Goal: Transaction & Acquisition: Purchase product/service

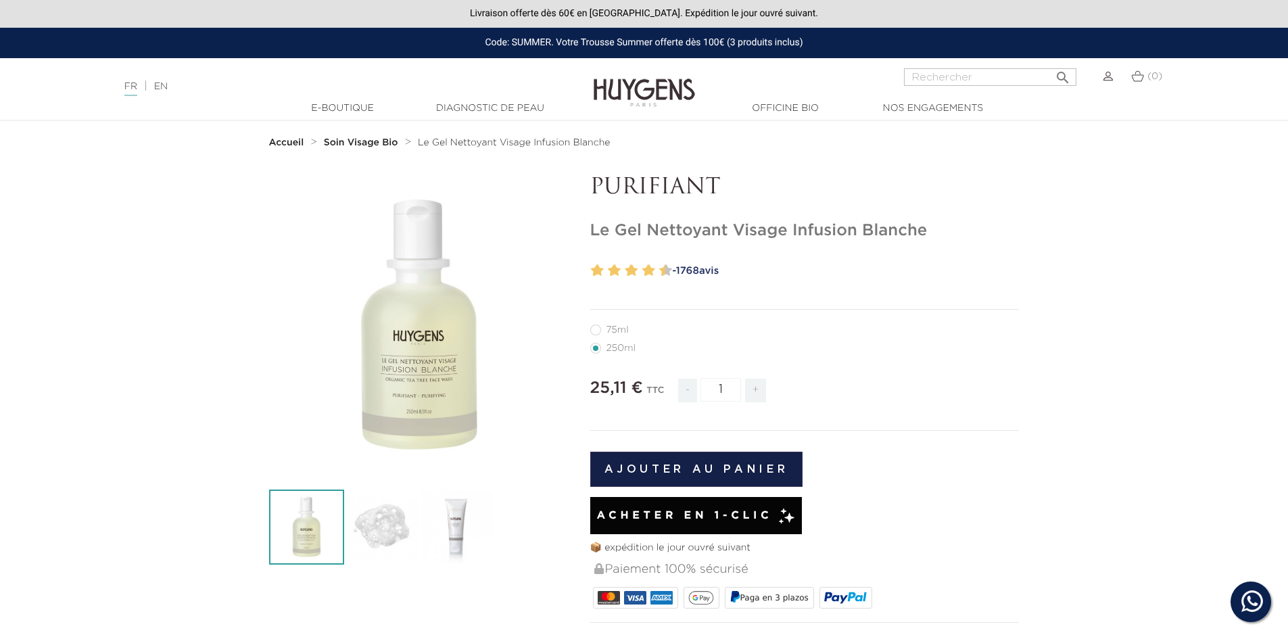
click at [614, 337] on li "75ml" at bounding box center [801, 329] width 423 height 18
click at [620, 333] on label11"] "75ml" at bounding box center [617, 330] width 55 height 11
radio input "true"
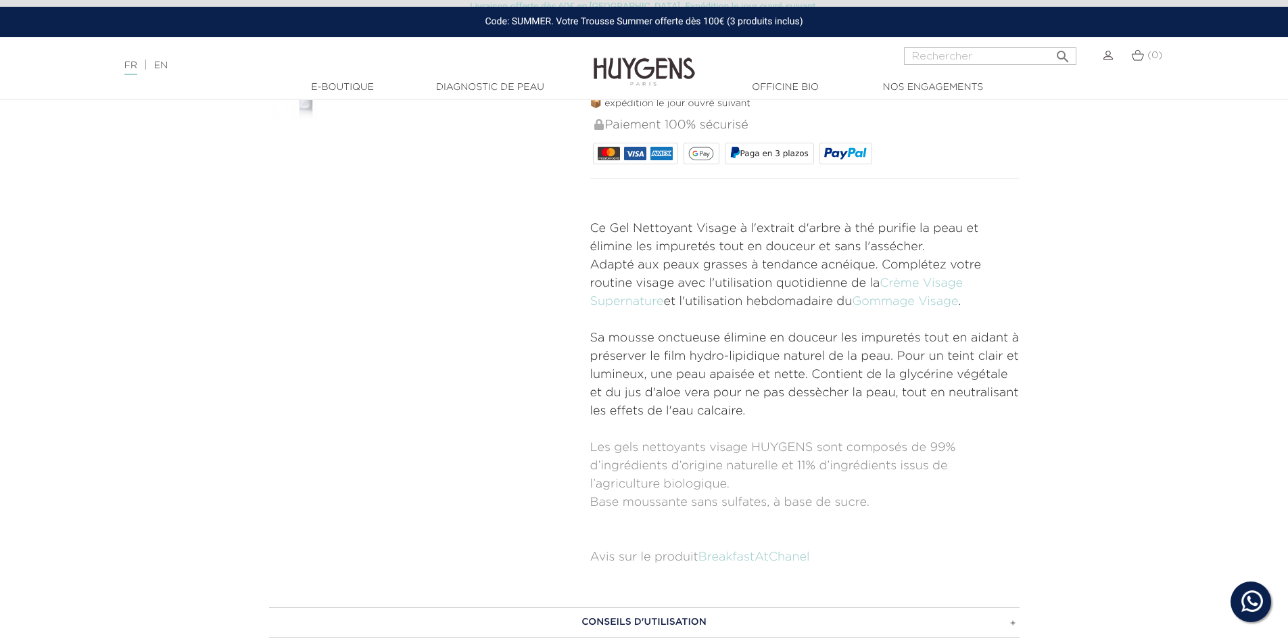
scroll to position [676, 0]
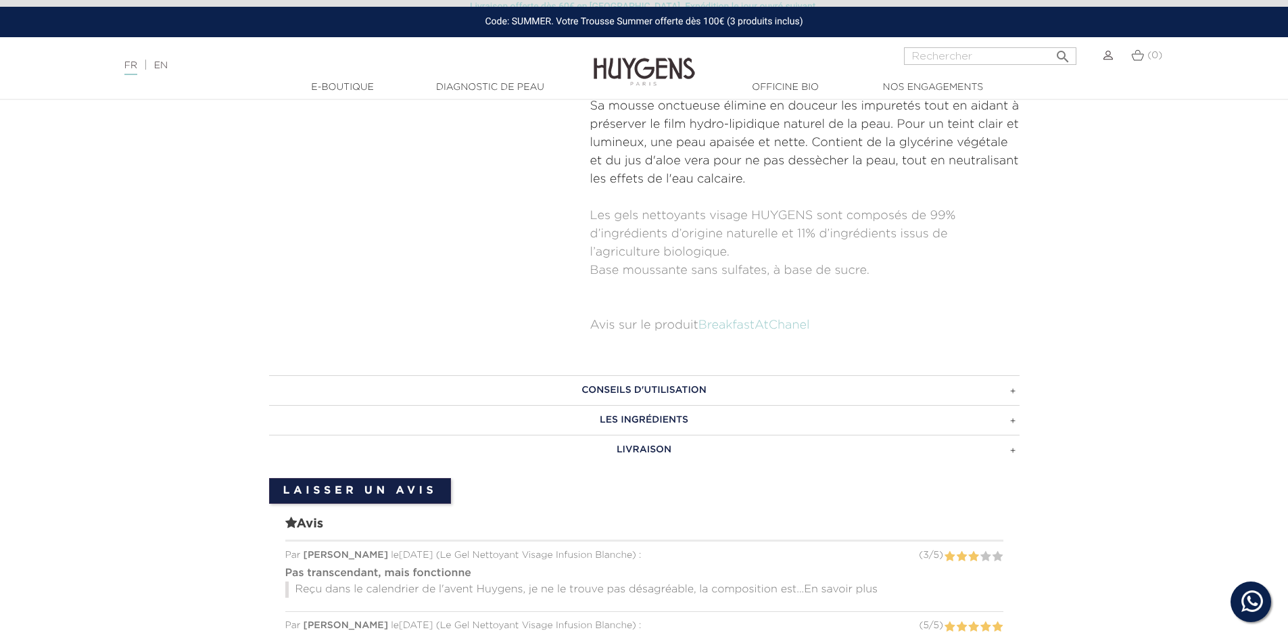
click at [661, 387] on h3 "CONSEILS D'UTILISATION" at bounding box center [644, 390] width 750 height 30
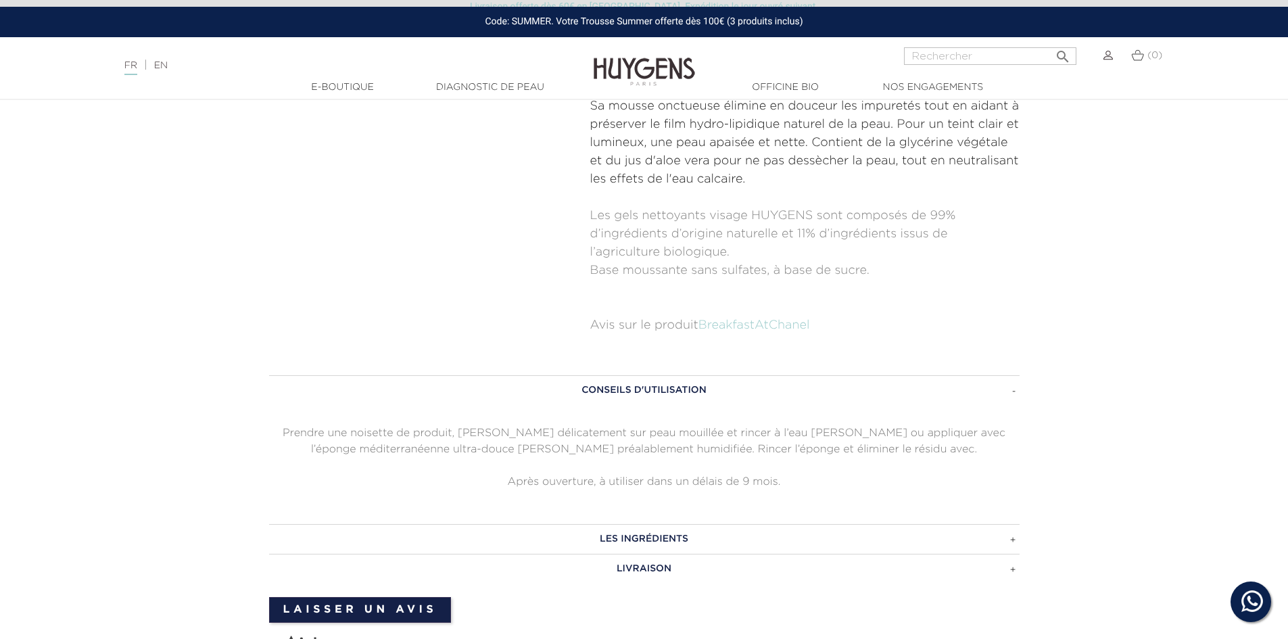
click at [661, 387] on h3 "CONSEILS D'UTILISATION" at bounding box center [644, 390] width 750 height 30
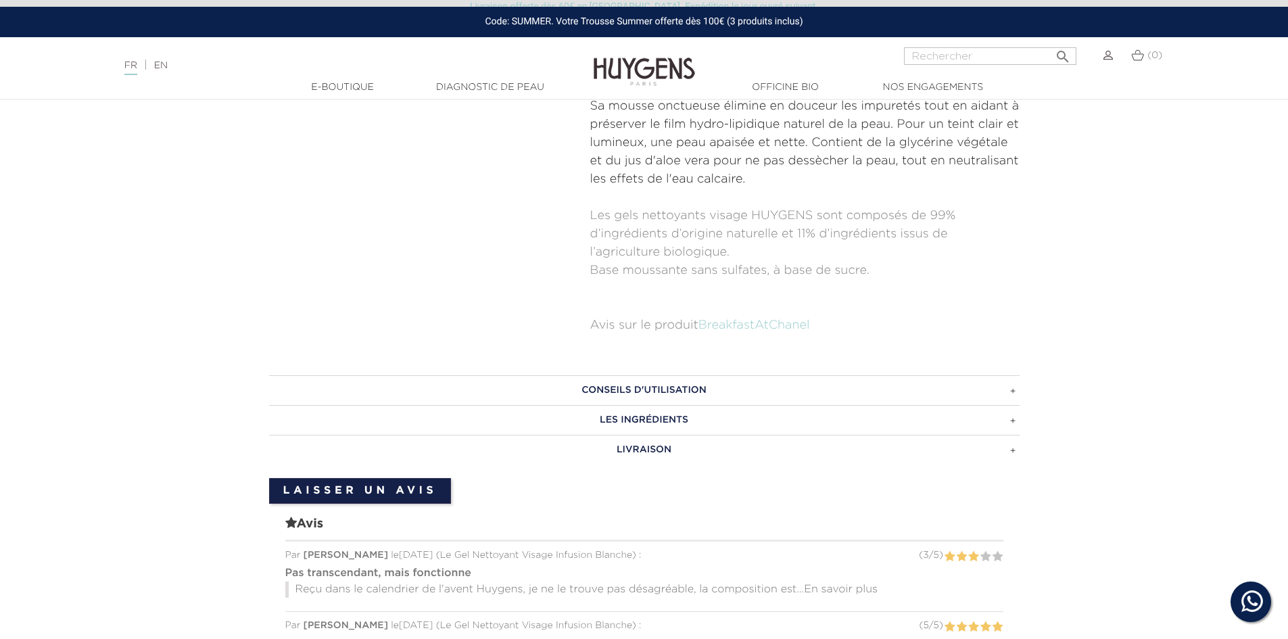
click at [657, 427] on h3 "LES INGRÉDIENTS" at bounding box center [644, 420] width 750 height 30
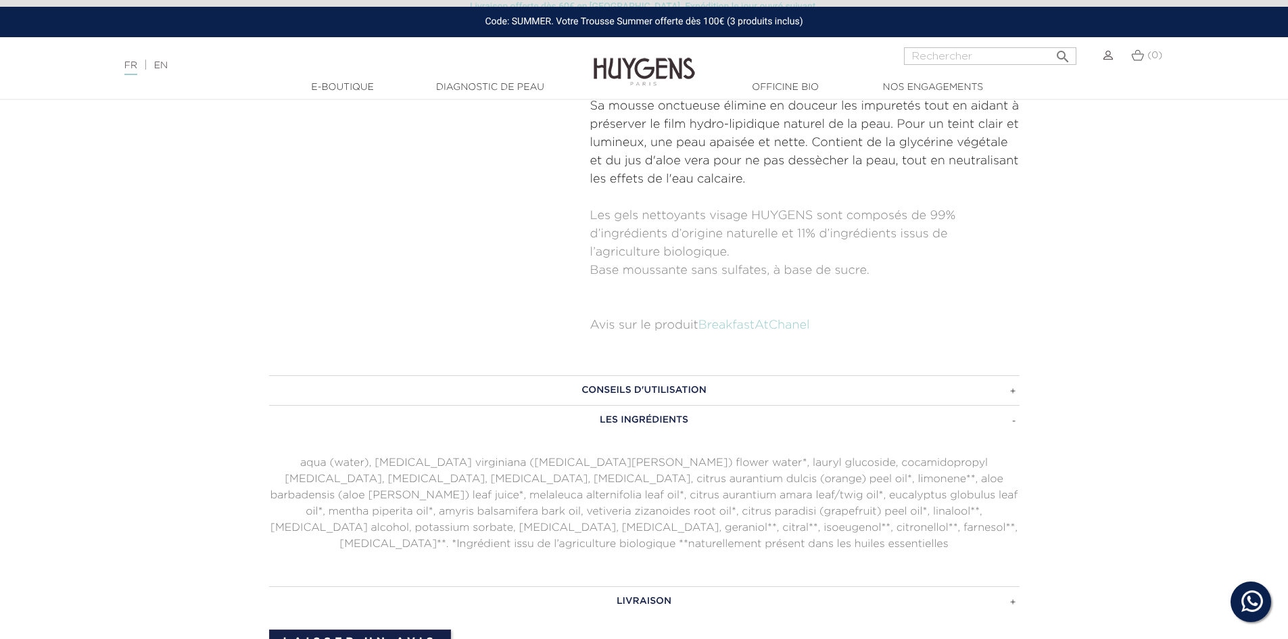
click at [657, 426] on h3 "LES INGRÉDIENTS" at bounding box center [644, 420] width 750 height 30
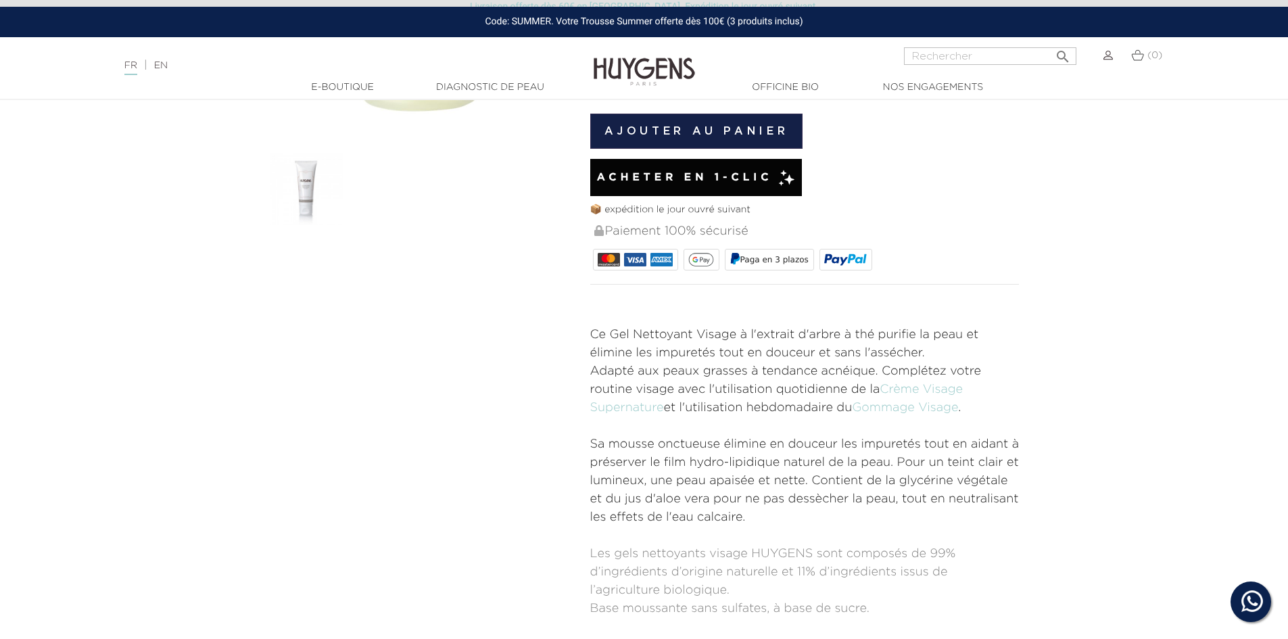
scroll to position [0, 0]
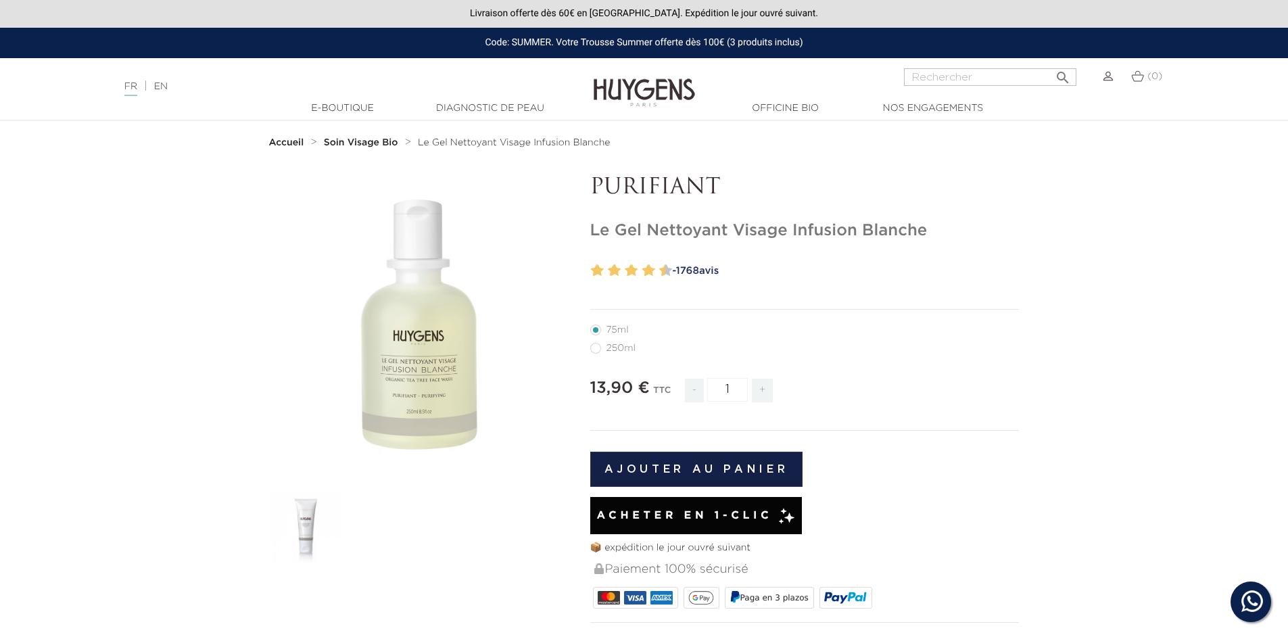
radio input "true"
